Goal: Information Seeking & Learning: Find specific page/section

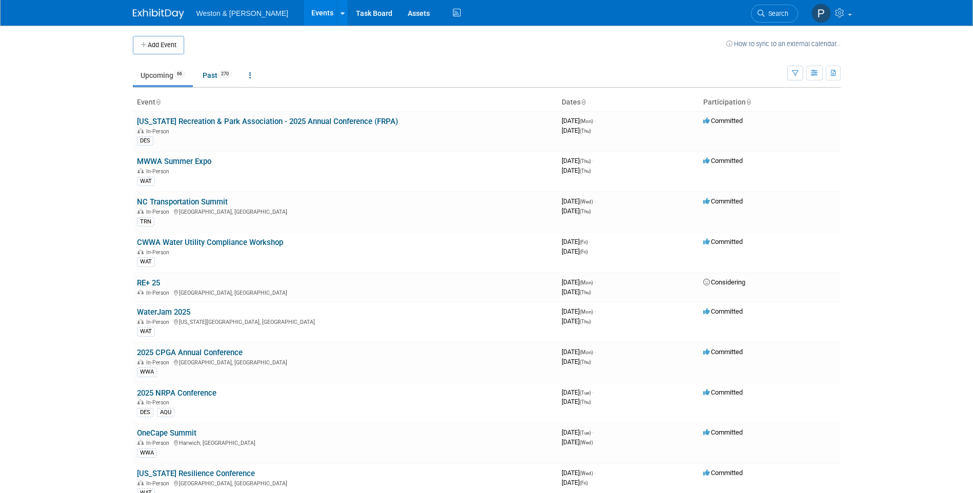
click at [768, 13] on span "Search" at bounding box center [776, 14] width 24 height 8
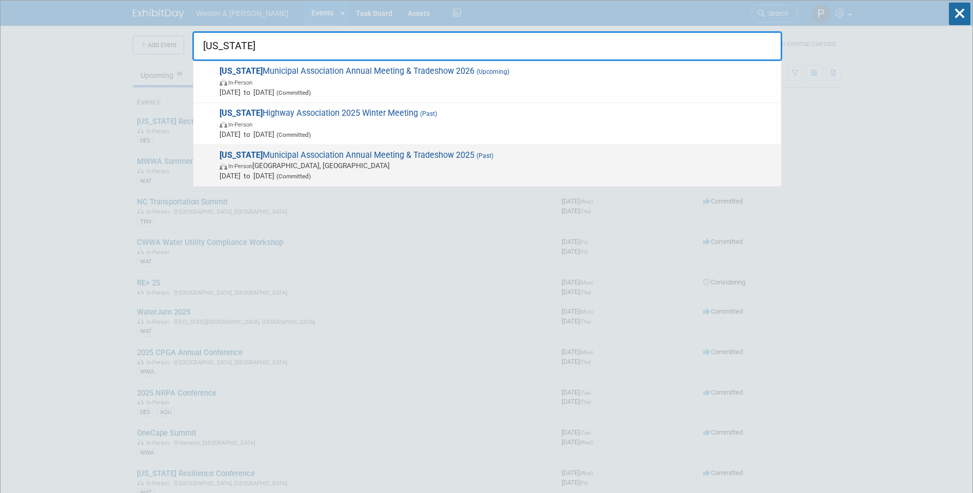
type input "[US_STATE]"
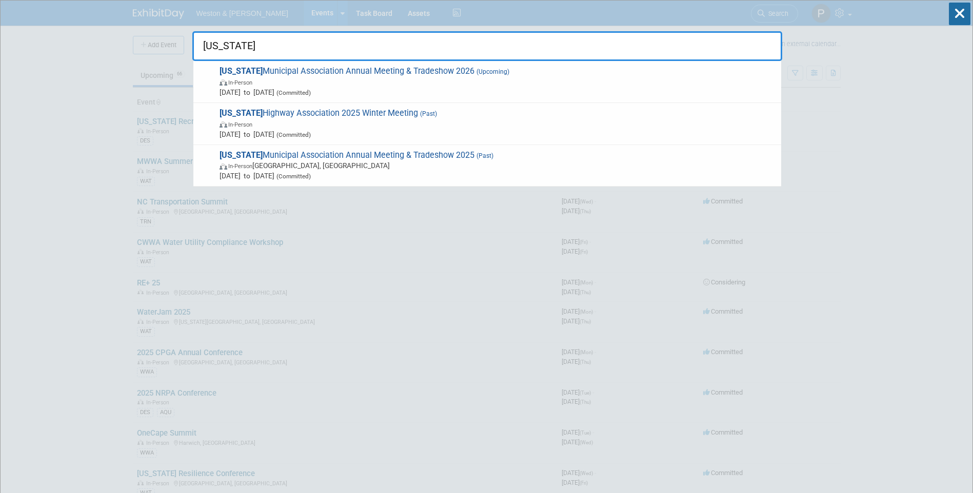
click at [398, 155] on span "[US_STATE] Municipal Association Annual Meeting & Tradeshow 2025 (Past) In-Pers…" at bounding box center [495, 165] width 559 height 31
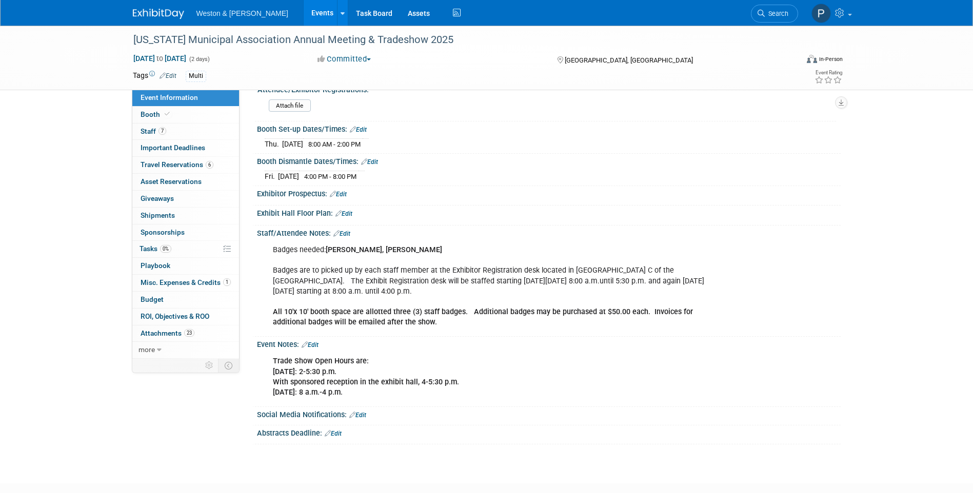
scroll to position [215, 0]
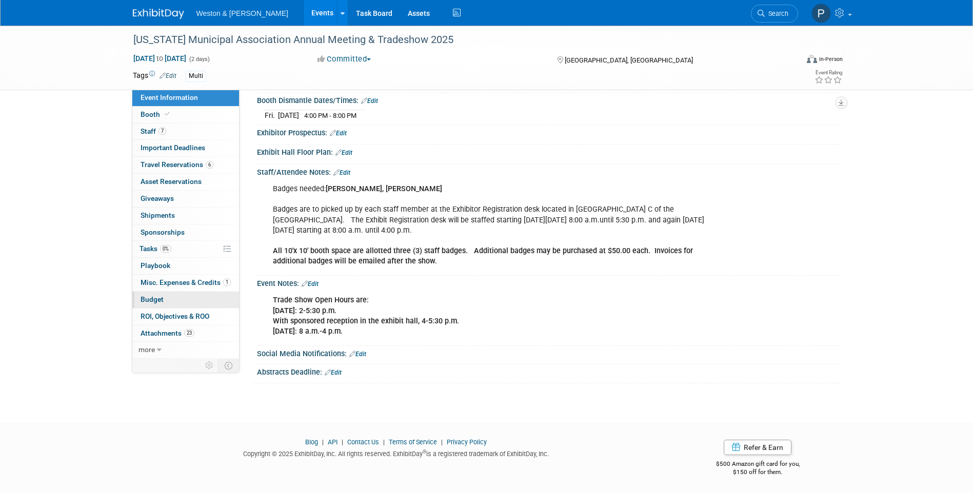
click at [157, 299] on span "Budget" at bounding box center [151, 299] width 23 height 8
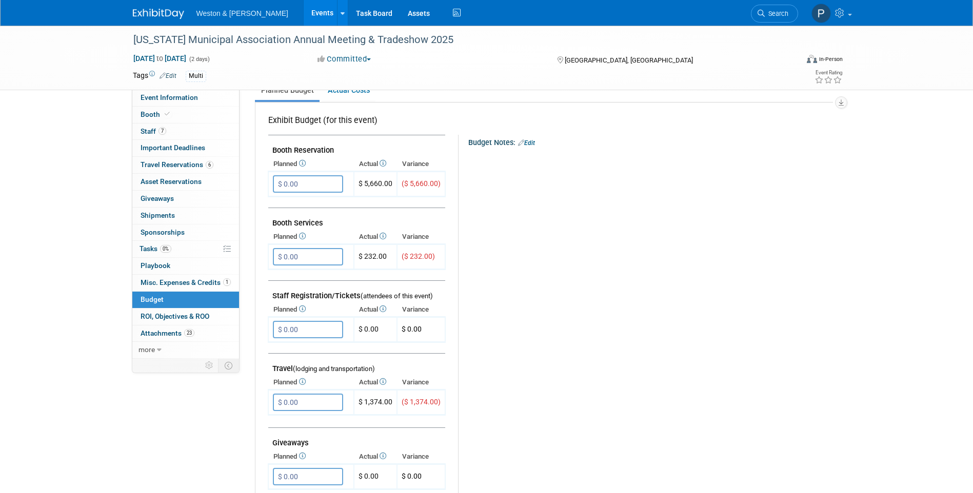
scroll to position [103, 0]
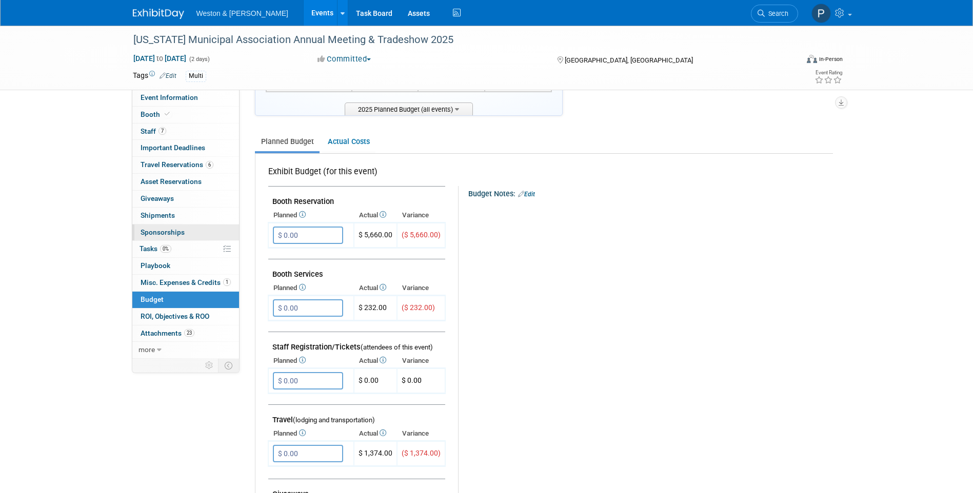
click at [158, 233] on span "Sponsorships 0" at bounding box center [162, 232] width 44 height 8
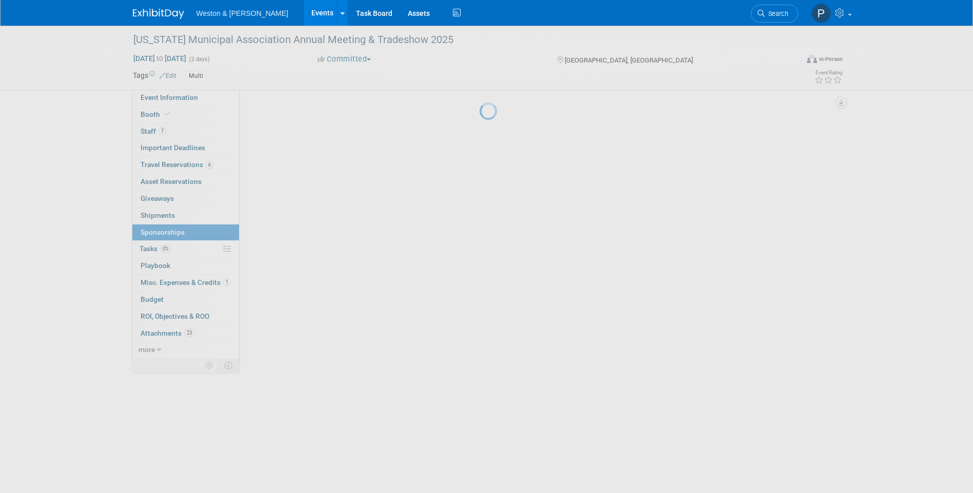
scroll to position [0, 0]
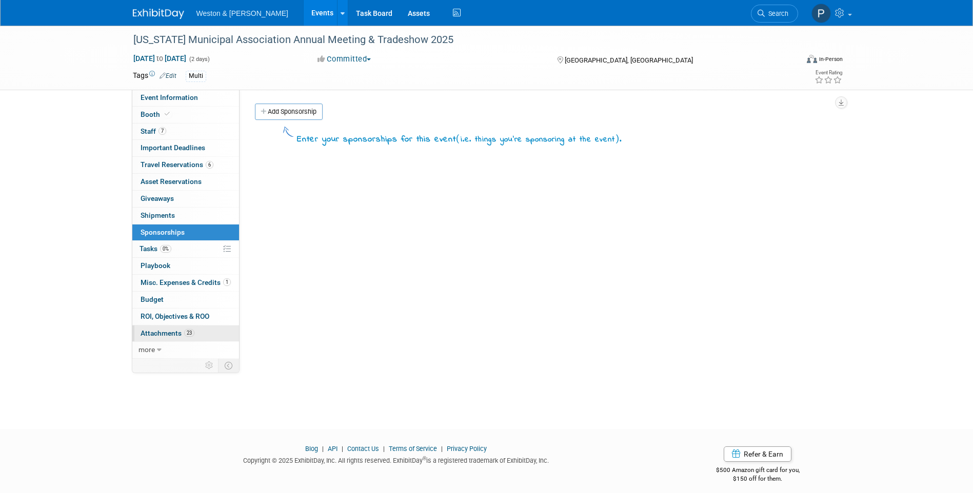
click at [157, 334] on span "Attachments 23" at bounding box center [167, 333] width 54 height 8
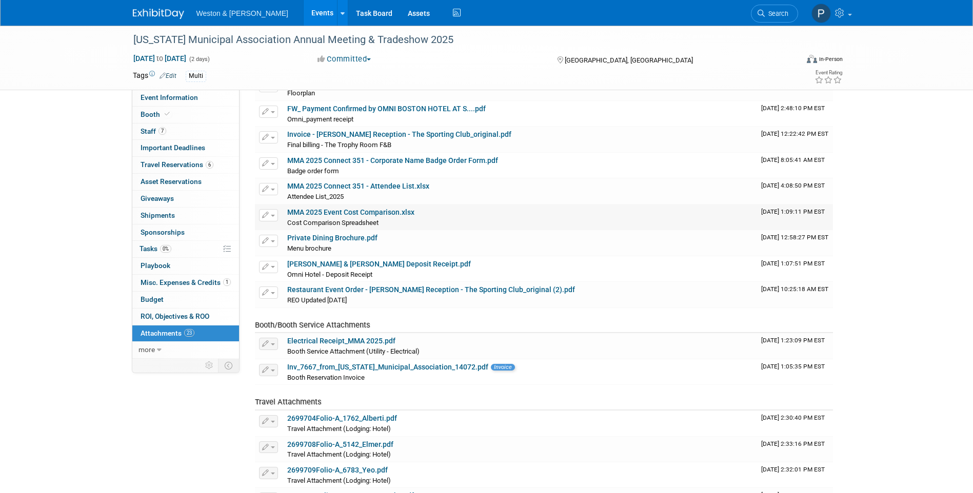
scroll to position [154, 0]
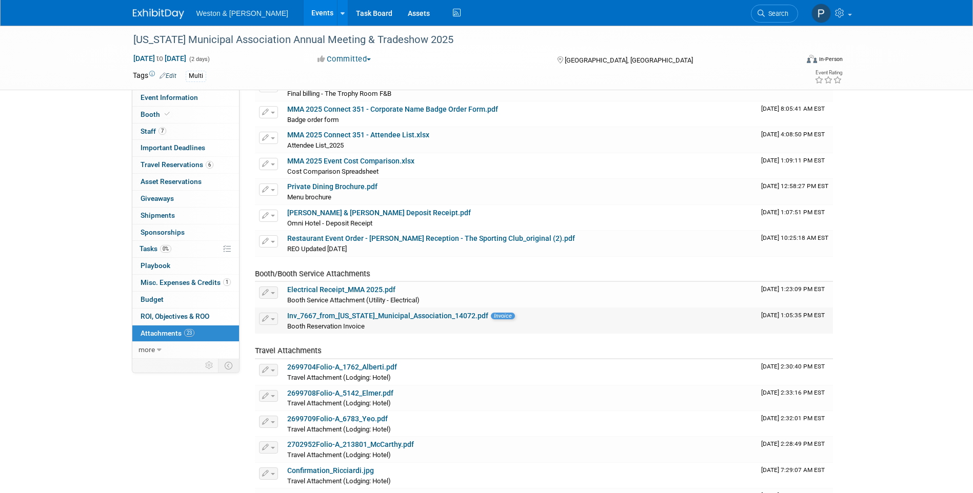
click at [342, 315] on link "Inv_7667_from_Massachusetts_Municipal_Association_14072.pdf" at bounding box center [387, 316] width 201 height 8
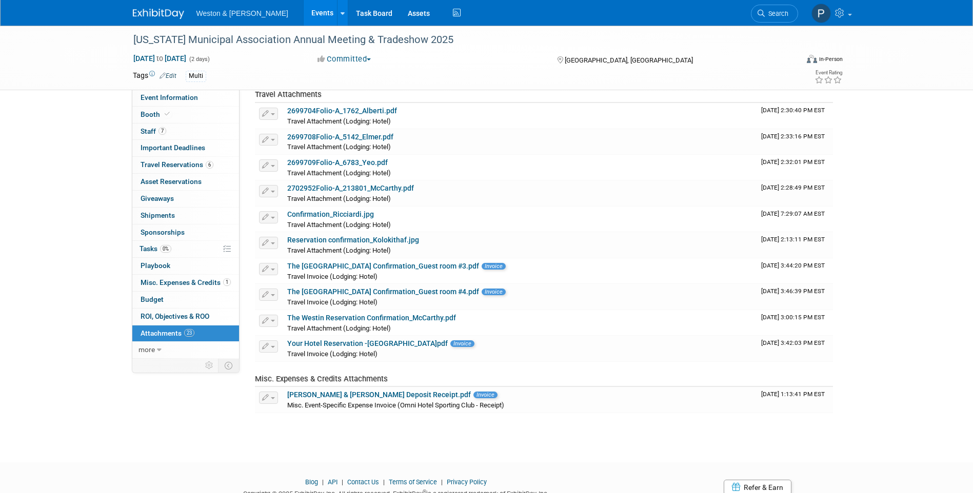
scroll to position [451, 0]
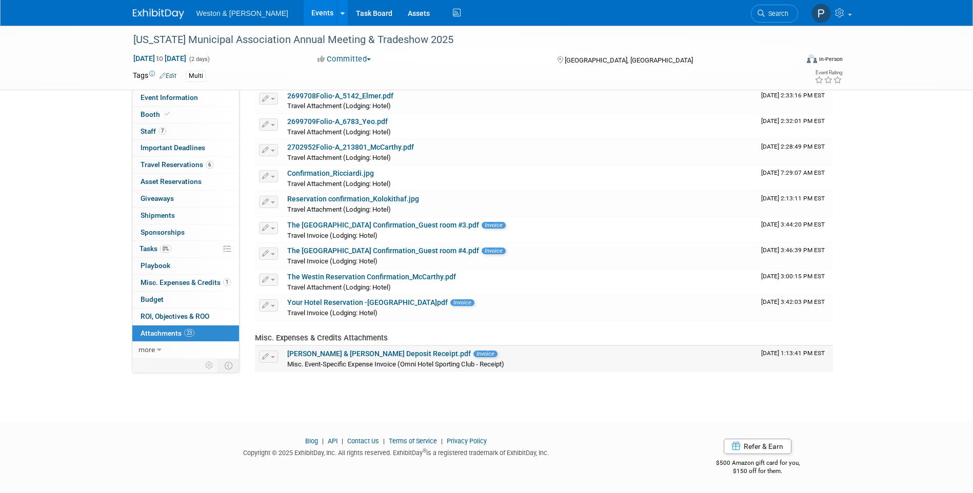
click at [331, 355] on link "REO Weston & Sampson Deposit Receipt.pdf" at bounding box center [379, 354] width 184 height 8
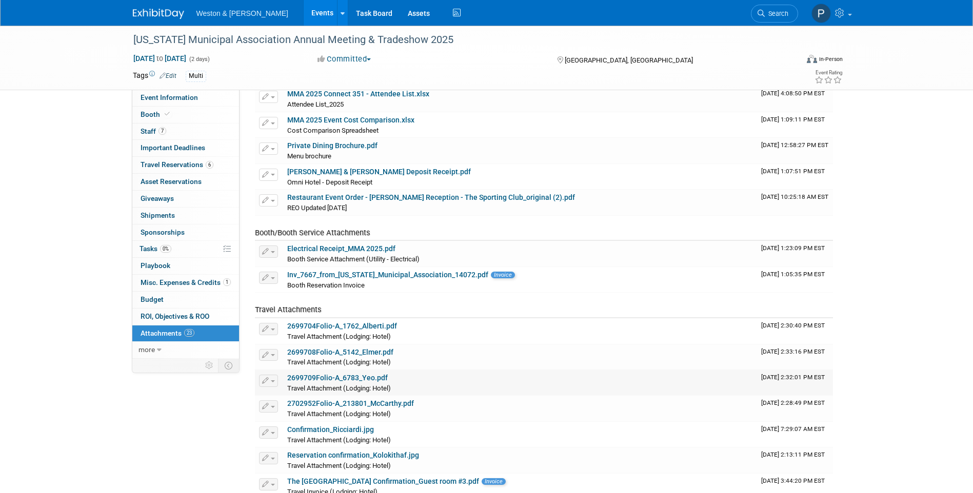
scroll to position [144, 0]
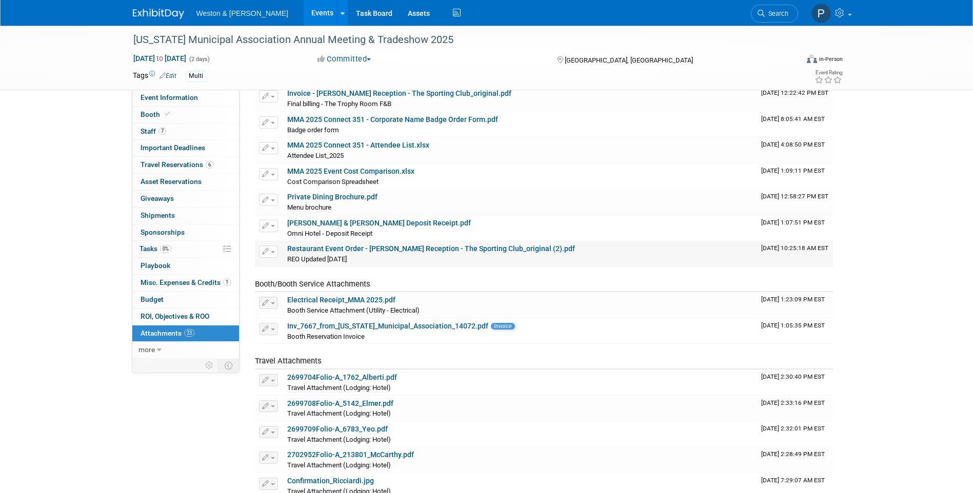
click at [330, 251] on link "Restaurant Event Order - Weston Sampson Reception - The Sporting Club_original …" at bounding box center [431, 249] width 288 height 8
